Goal: Task Accomplishment & Management: Manage account settings

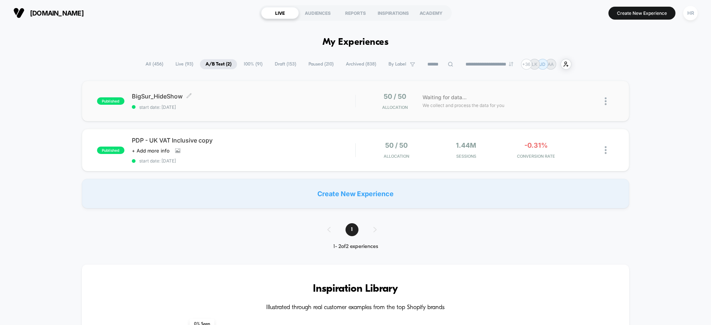
click at [279, 98] on span "BigSur_HideShow Click to edit experience details" at bounding box center [243, 96] width 223 height 7
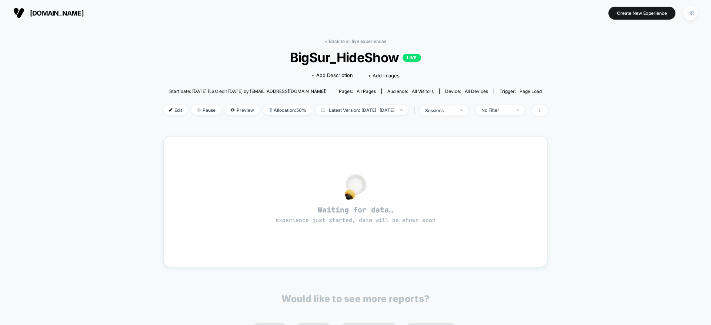
click at [692, 14] on div "HR" at bounding box center [691, 13] width 14 height 14
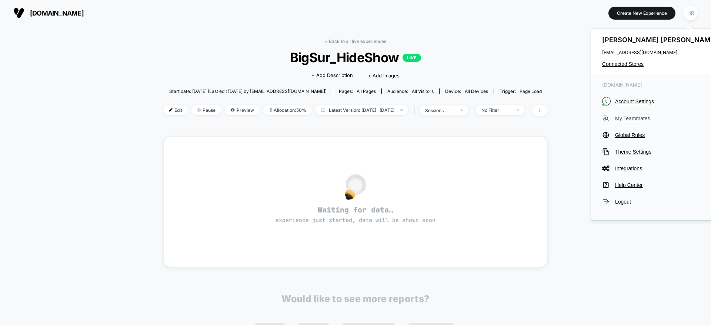
click at [622, 118] on span "My Teammates" at bounding box center [668, 119] width 104 height 6
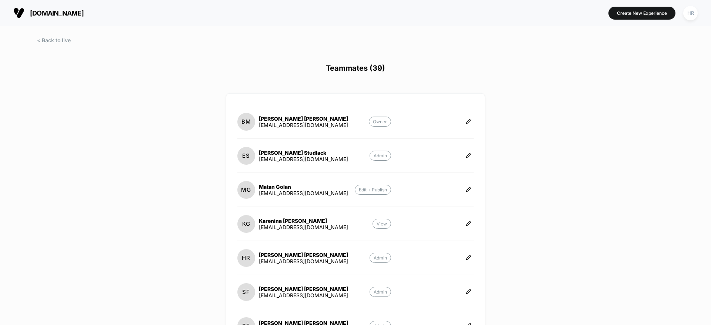
scroll to position [210, 0]
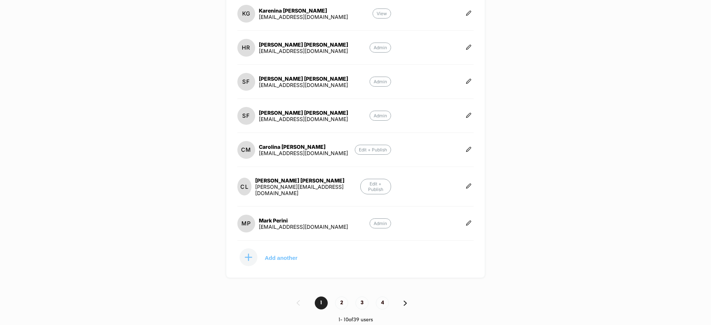
click at [276, 256] on p "Add another" at bounding box center [281, 258] width 33 height 4
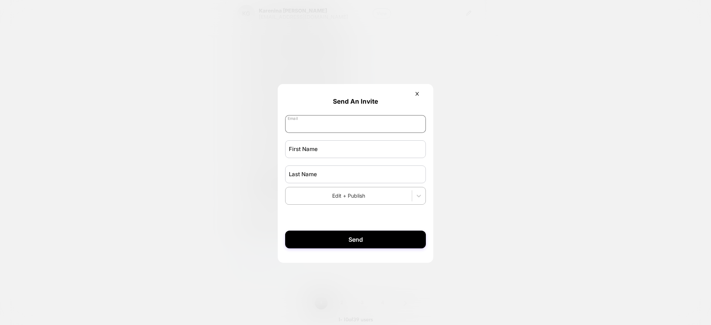
click at [336, 128] on input "email" at bounding box center [355, 124] width 141 height 18
type input "**********"
click at [311, 155] on input "text" at bounding box center [355, 149] width 141 height 18
click at [312, 155] on input "text" at bounding box center [355, 149] width 141 height 18
type input "****"
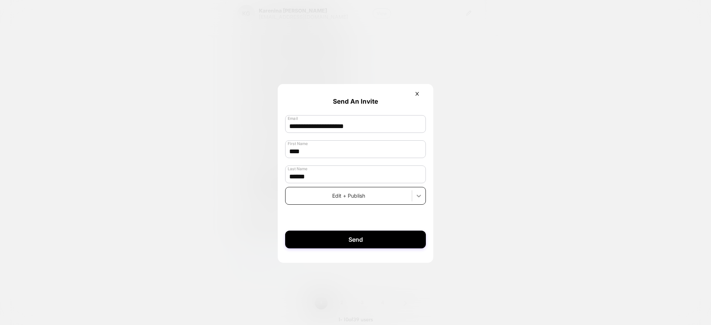
type input "******"
click at [416, 201] on div at bounding box center [418, 195] width 13 height 13
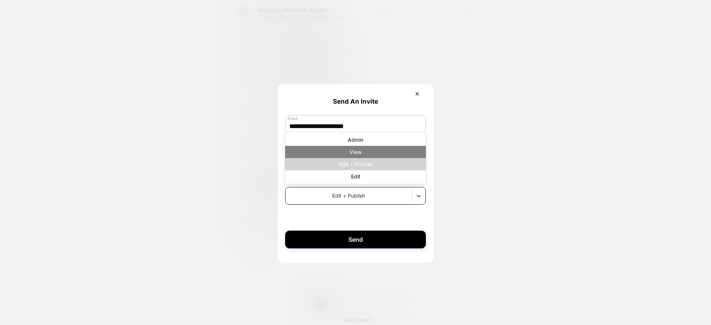
click at [369, 152] on div "View" at bounding box center [355, 152] width 141 height 12
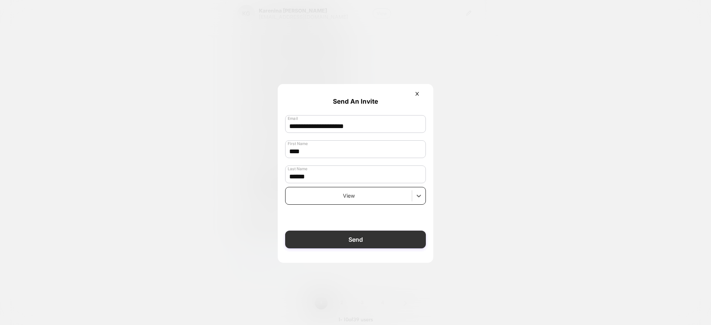
click at [359, 242] on button "Send" at bounding box center [355, 240] width 141 height 18
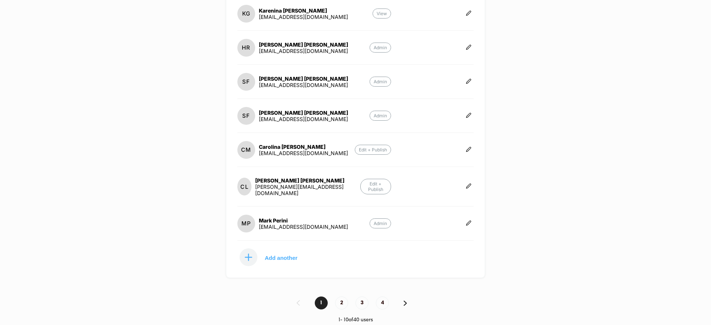
scroll to position [0, 0]
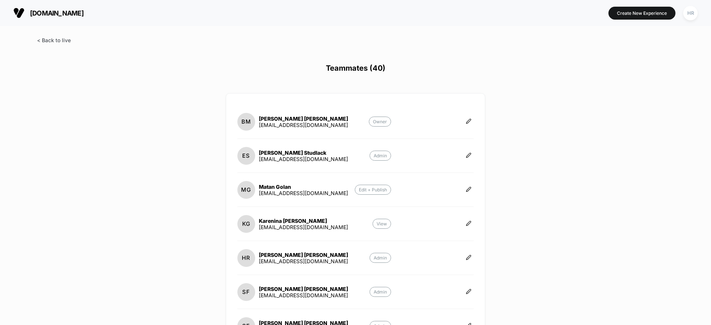
click at [58, 37] on span at bounding box center [54, 40] width 34 height 6
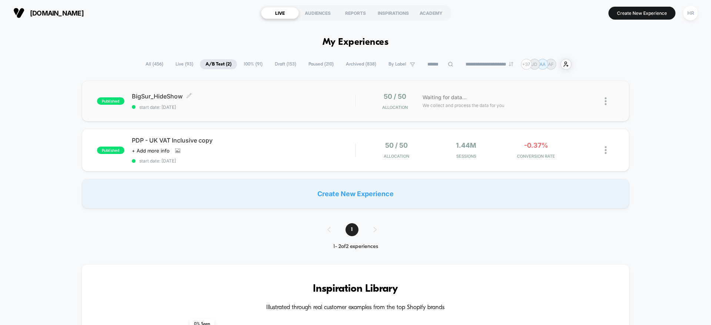
click at [281, 100] on div "BigSur_HideShow Click to edit experience details Click to edit experience detai…" at bounding box center [243, 101] width 223 height 17
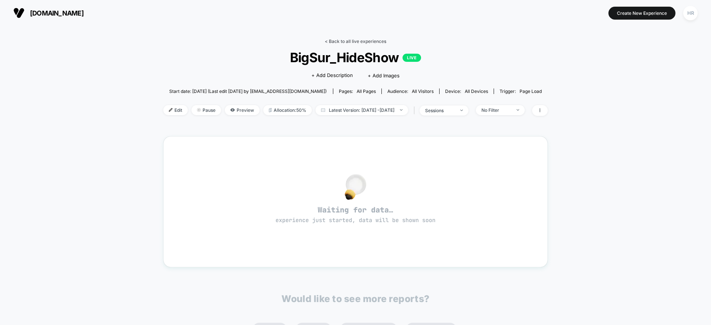
click at [347, 43] on link "< Back to all live experiences" at bounding box center [356, 42] width 62 height 6
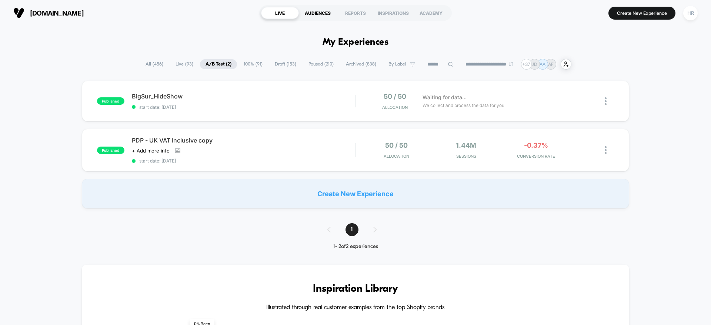
click at [317, 10] on div "AUDIENCES" at bounding box center [318, 13] width 38 height 12
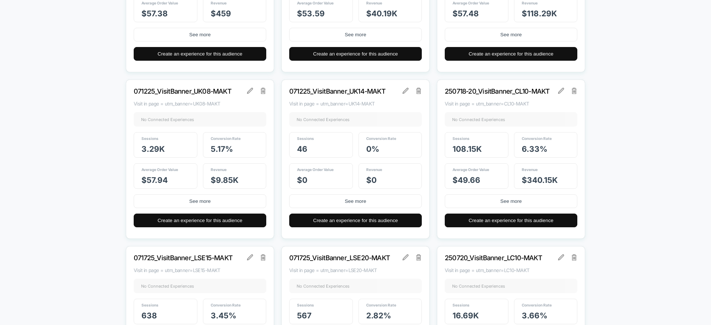
scroll to position [7364, 0]
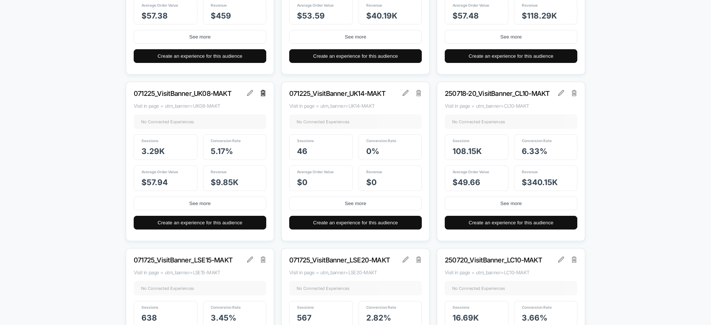
click at [263, 93] on img at bounding box center [263, 93] width 5 height 6
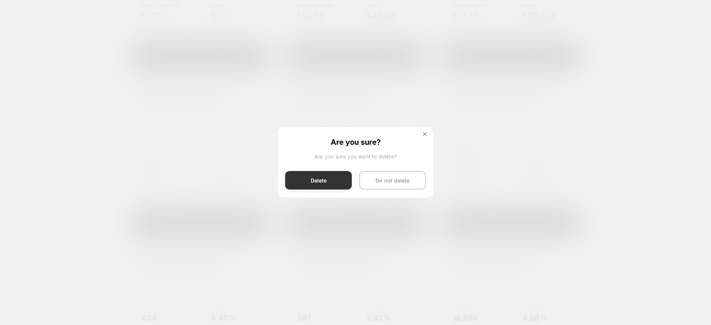
click at [311, 180] on button "Delete" at bounding box center [318, 180] width 67 height 19
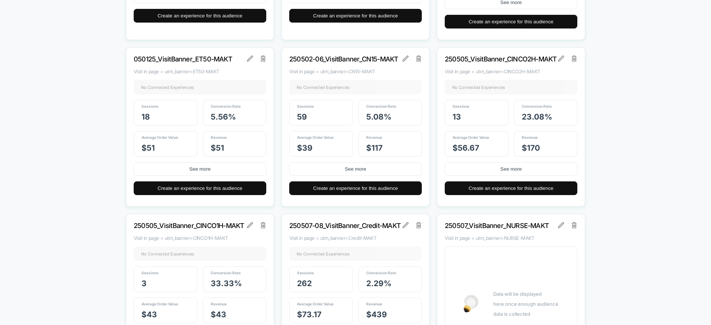
scroll to position [1396, 0]
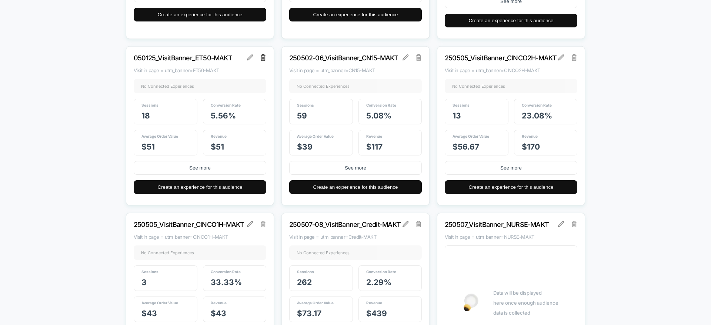
click at [264, 59] on img at bounding box center [263, 57] width 5 height 6
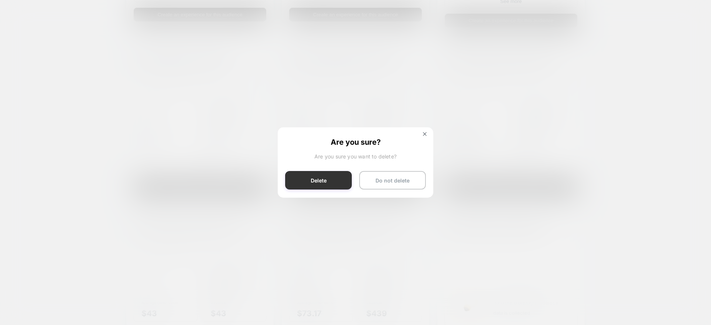
click at [331, 176] on button "Delete" at bounding box center [318, 180] width 67 height 19
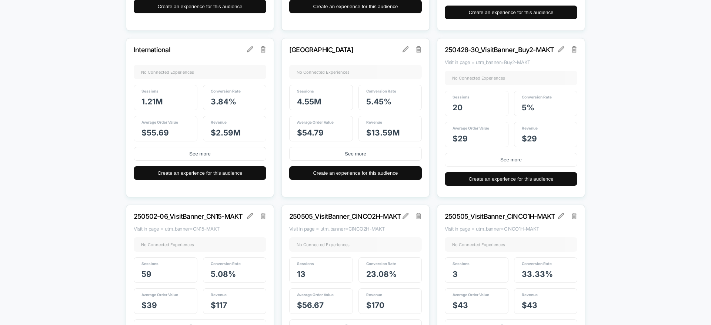
scroll to position [1243, 0]
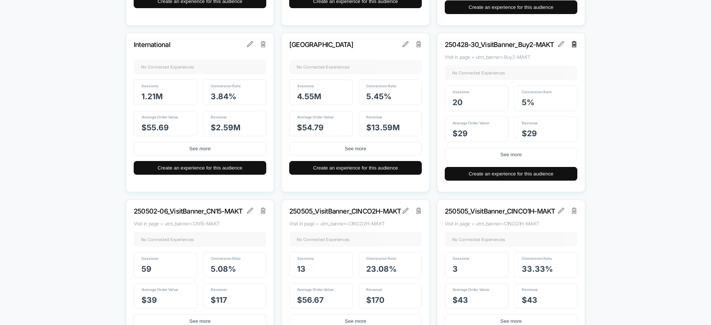
click at [575, 43] on img at bounding box center [574, 44] width 5 height 6
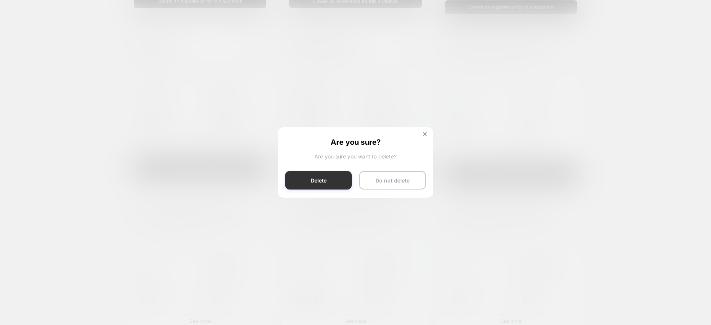
click at [339, 179] on button "Delete" at bounding box center [318, 180] width 67 height 19
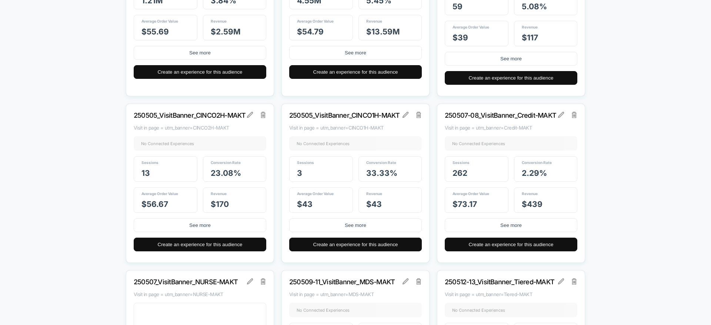
scroll to position [1339, 0]
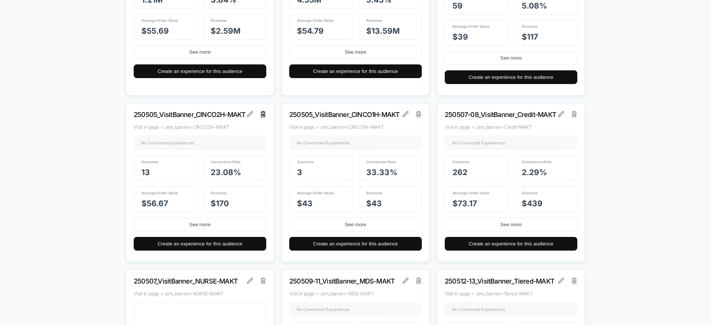
click at [265, 116] on img at bounding box center [263, 114] width 5 height 6
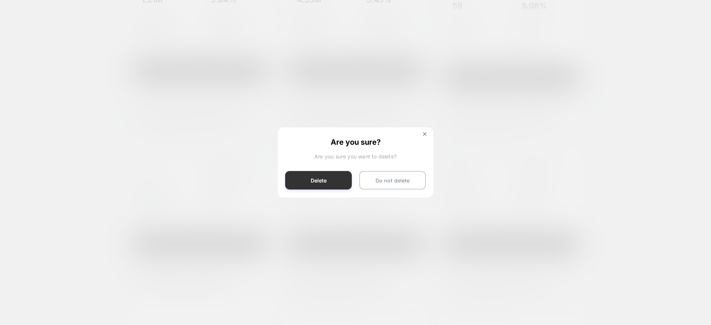
click at [329, 177] on button "Delete" at bounding box center [318, 180] width 67 height 19
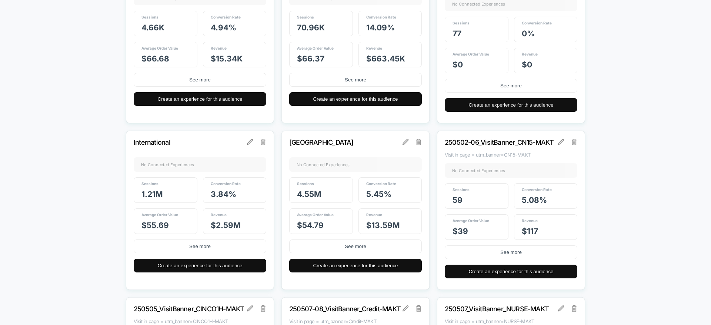
scroll to position [1326, 0]
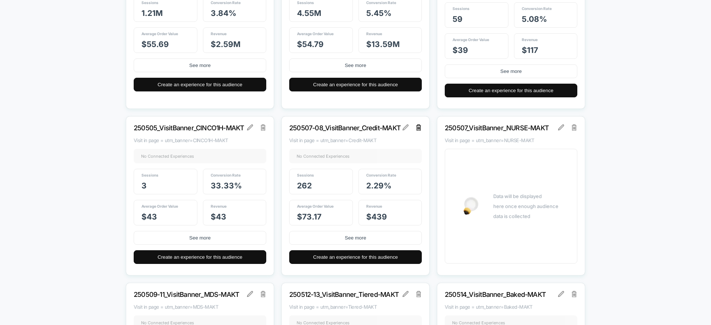
click at [419, 127] on img at bounding box center [419, 128] width 5 height 6
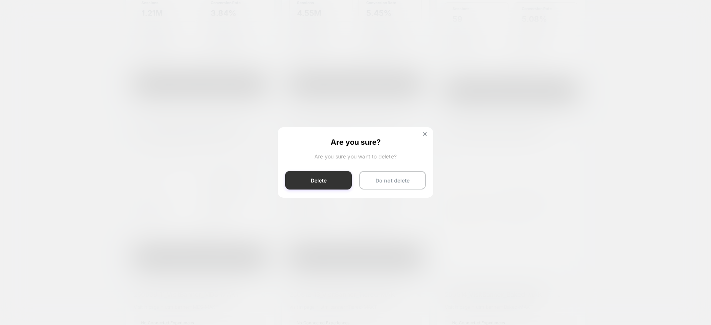
click at [326, 178] on button "Delete" at bounding box center [318, 180] width 67 height 19
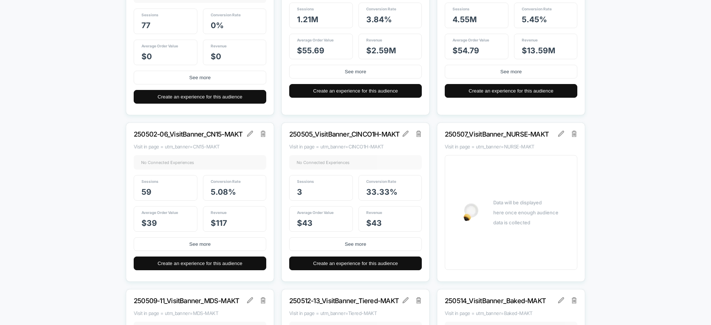
scroll to position [1320, 0]
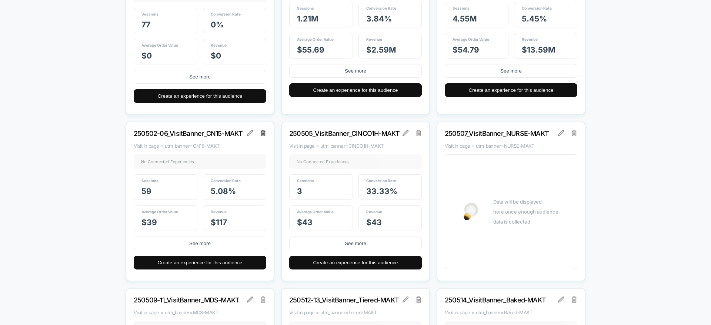
click at [262, 135] on img at bounding box center [263, 133] width 5 height 6
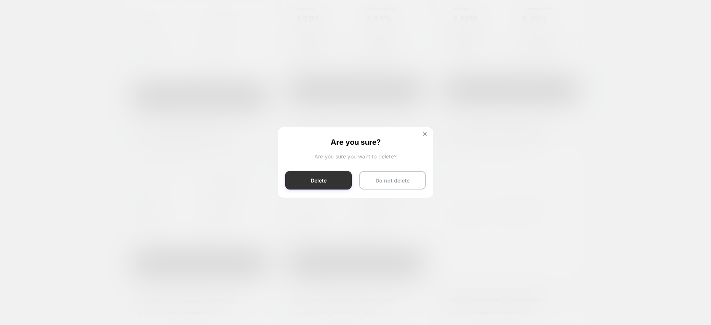
click at [297, 176] on button "Delete" at bounding box center [318, 180] width 67 height 19
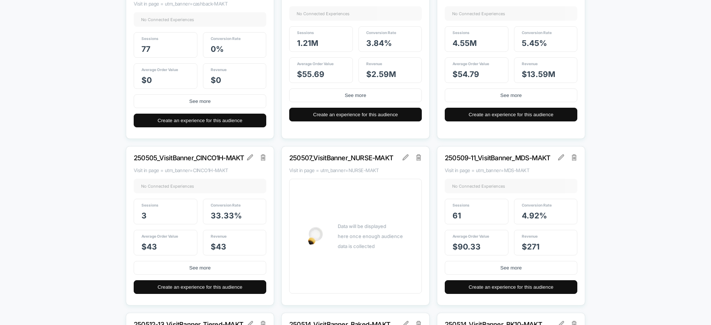
scroll to position [1302, 0]
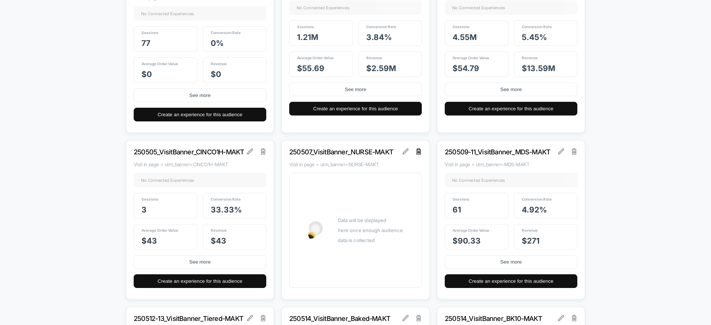
click at [417, 152] on img at bounding box center [419, 152] width 5 height 6
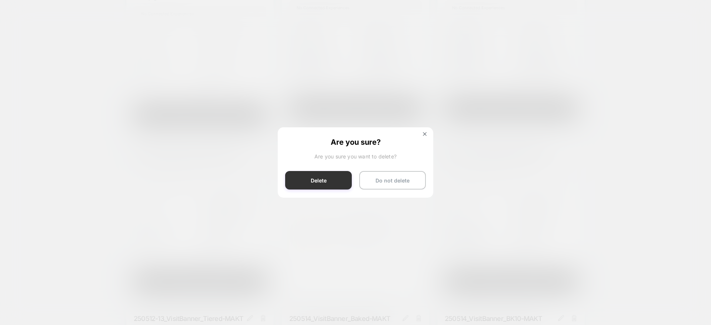
click at [317, 181] on button "Delete" at bounding box center [318, 180] width 67 height 19
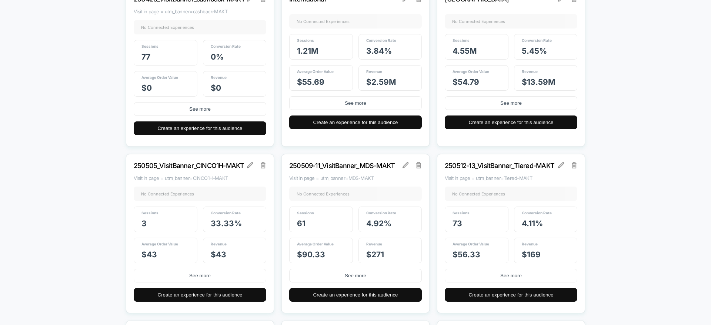
scroll to position [1288, 0]
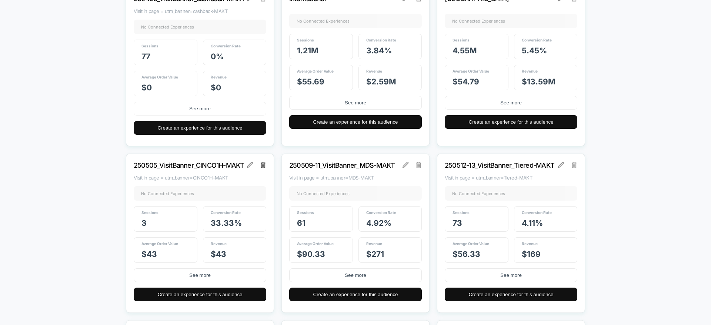
click at [261, 164] on img at bounding box center [263, 165] width 5 height 6
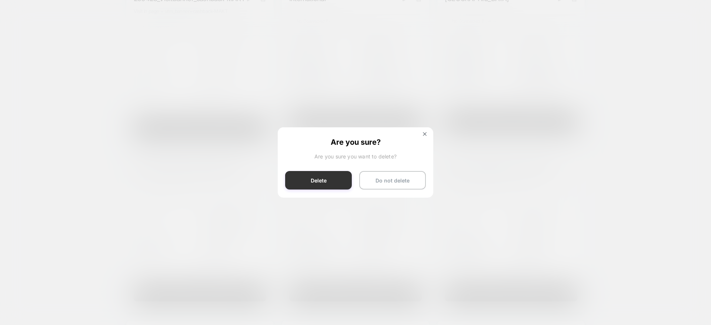
click at [302, 180] on button "Delete" at bounding box center [318, 180] width 67 height 19
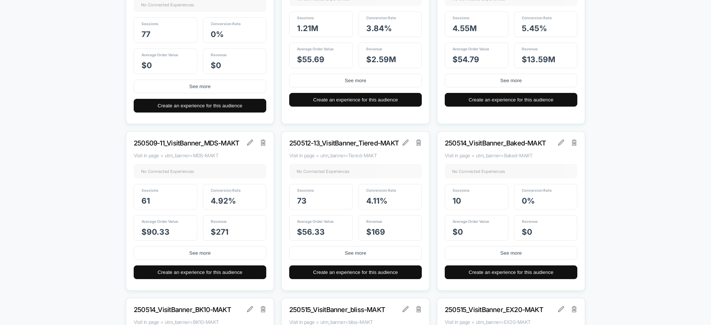
scroll to position [1311, 0]
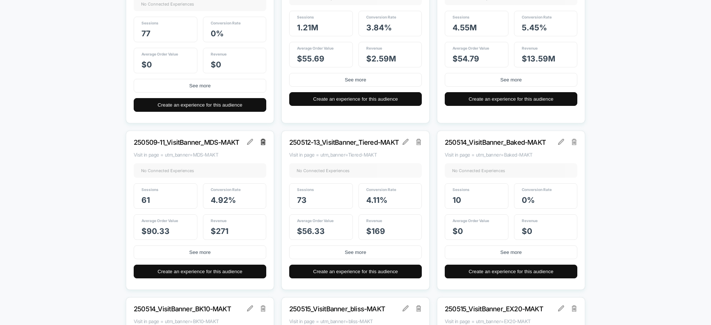
click at [263, 139] on img at bounding box center [263, 142] width 5 height 6
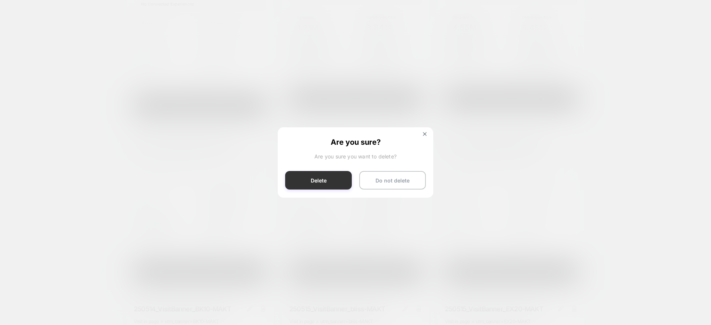
click at [342, 179] on button "Delete" at bounding box center [318, 180] width 67 height 19
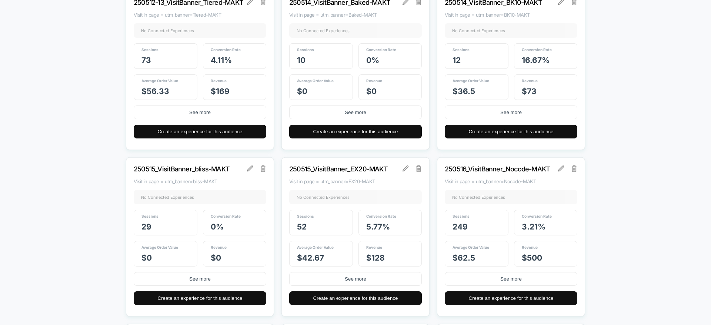
scroll to position [1458, 0]
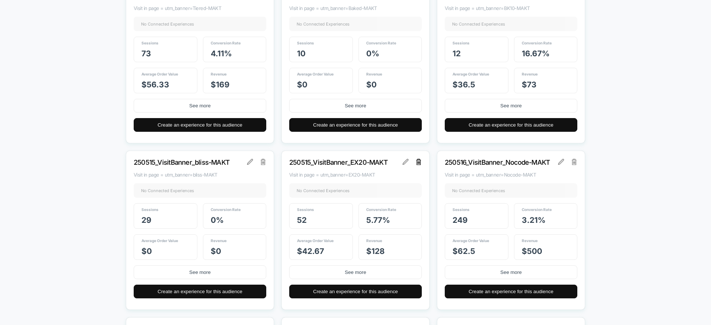
click at [419, 164] on img at bounding box center [419, 162] width 5 height 6
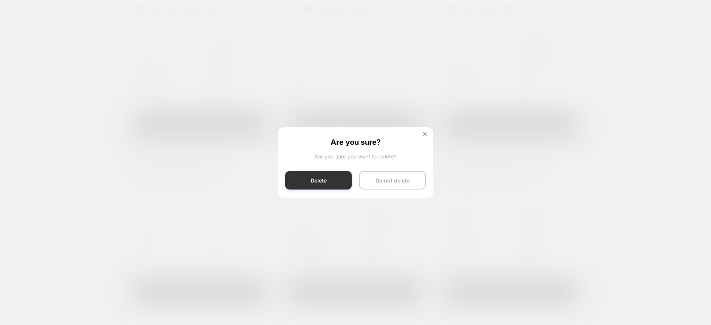
click at [332, 184] on button "Delete" at bounding box center [318, 180] width 67 height 19
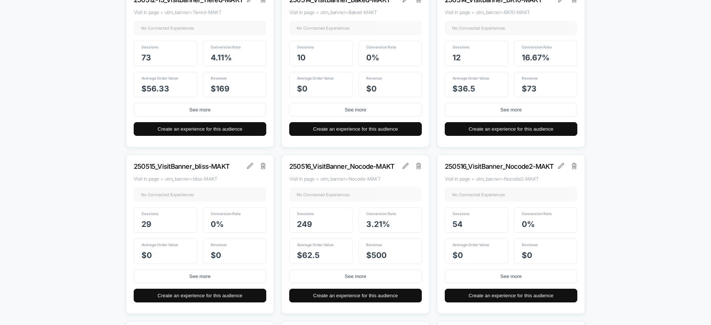
scroll to position [1455, 0]
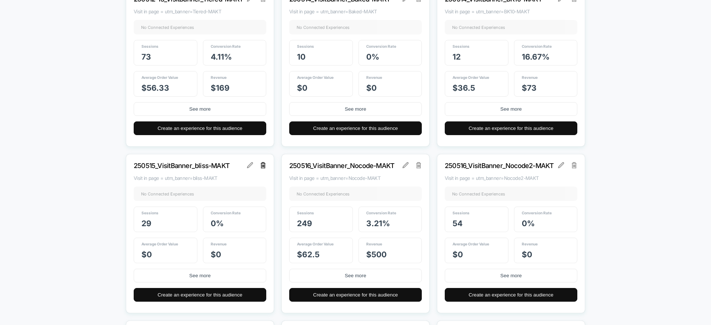
click at [261, 167] on img at bounding box center [263, 165] width 5 height 6
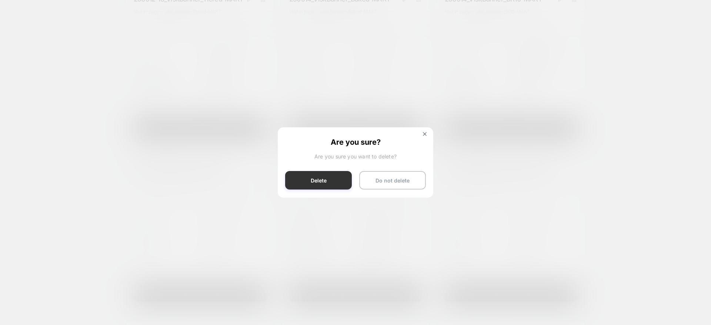
click at [305, 180] on button "Delete" at bounding box center [318, 180] width 67 height 19
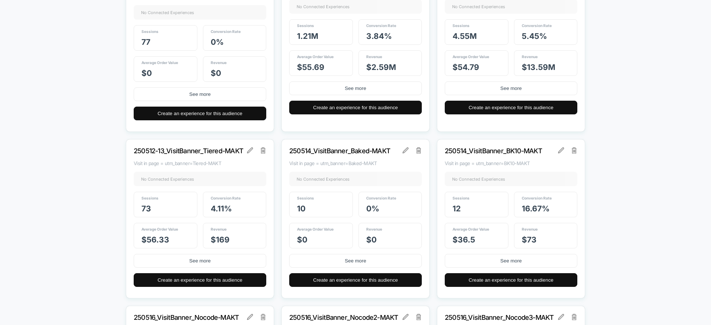
scroll to position [1303, 0]
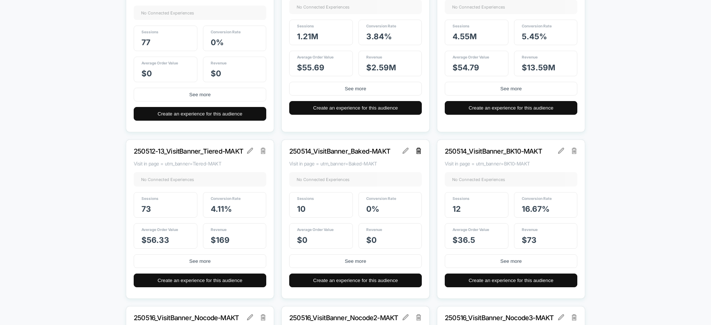
click at [420, 152] on img at bounding box center [419, 151] width 5 height 6
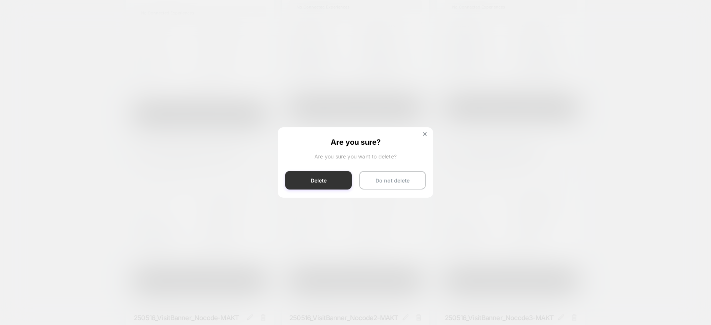
click at [310, 181] on button "Delete" at bounding box center [318, 180] width 67 height 19
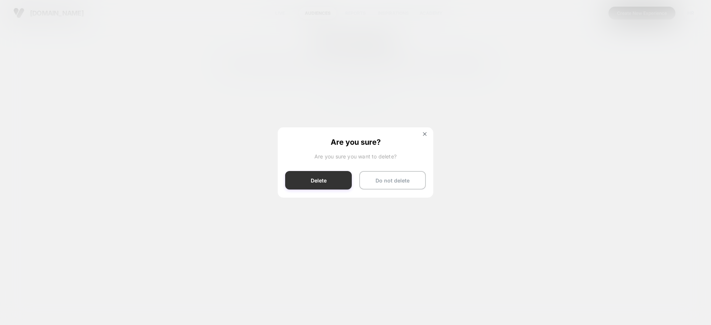
scroll to position [0, 0]
